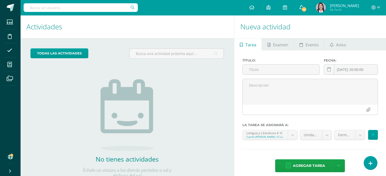
click at [307, 12] on span "4" at bounding box center [304, 10] width 6 height 6
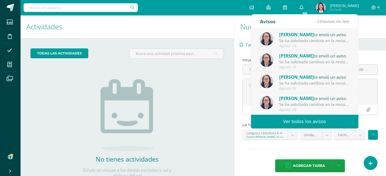
click at [212, 26] on h1 "Actividades" at bounding box center [126, 26] width 201 height 23
